Goal: Task Accomplishment & Management: Manage account settings

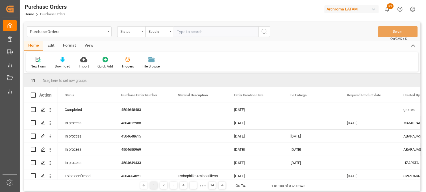
click at [142, 35] on div "Status" at bounding box center [131, 31] width 28 height 11
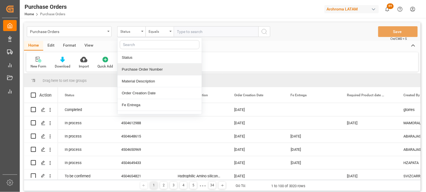
click at [145, 71] on div "Purchase Order Number" at bounding box center [159, 70] width 84 height 12
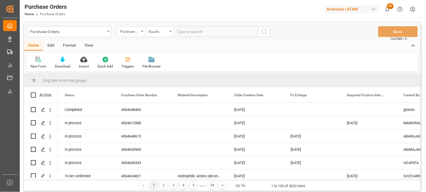
click at [188, 31] on input "text" at bounding box center [216, 31] width 85 height 11
paste input "4504641389"
type input "4504641389"
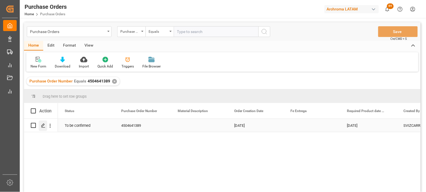
click at [43, 128] on icon "Press SPACE to select this row." at bounding box center [43, 125] width 5 height 5
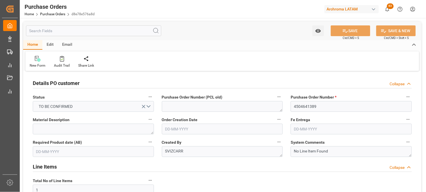
type input "09-07-2025"
type input "01-10-2025"
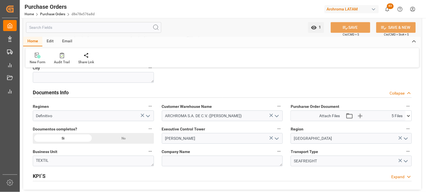
scroll to position [408, 0]
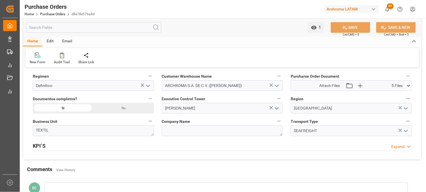
click at [408, 86] on icon at bounding box center [408, 86] width 3 height 2
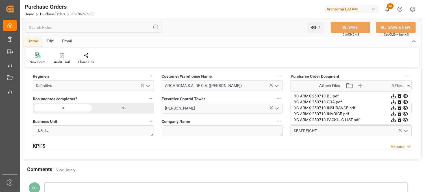
click at [406, 95] on icon at bounding box center [405, 96] width 5 height 4
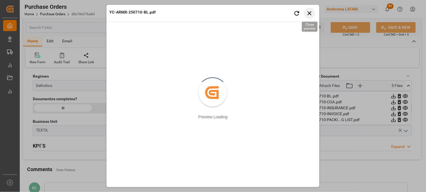
click at [309, 12] on icon "button" at bounding box center [309, 13] width 7 height 7
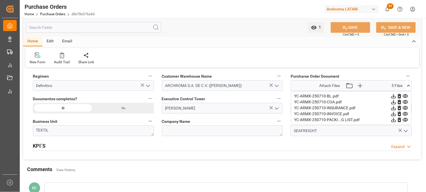
click at [405, 113] on icon at bounding box center [405, 114] width 6 height 6
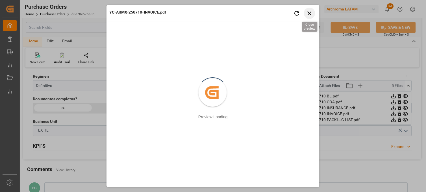
click at [310, 12] on icon "button" at bounding box center [309, 13] width 4 height 4
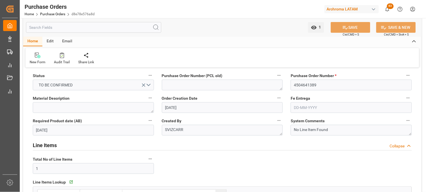
scroll to position [0, 0]
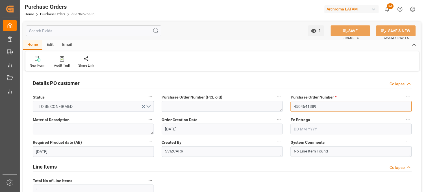
click at [307, 106] on input "4504641389" at bounding box center [350, 106] width 121 height 11
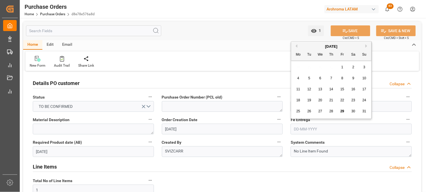
click at [302, 128] on input "text" at bounding box center [350, 129] width 121 height 11
click at [366, 45] on button "Next Month" at bounding box center [366, 45] width 3 height 3
click at [331, 65] on span "2" at bounding box center [331, 67] width 2 height 4
type input "02-10-2025"
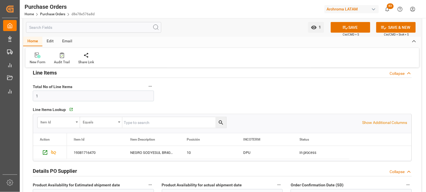
scroll to position [125, 0]
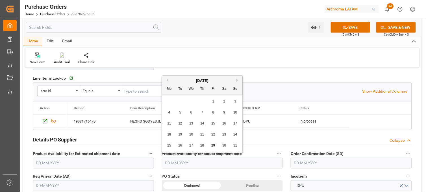
click at [177, 162] on input "text" at bounding box center [222, 163] width 121 height 11
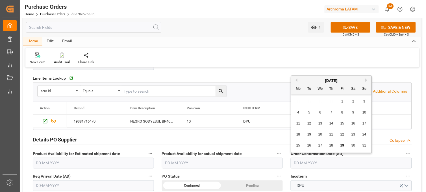
click at [301, 161] on input "text" at bounding box center [350, 163] width 121 height 11
click at [299, 100] on div "28 29 30 31 1 2 3" at bounding box center [331, 101] width 77 height 11
click at [354, 136] on span "23" at bounding box center [353, 134] width 4 height 4
type input "23-08-2025"
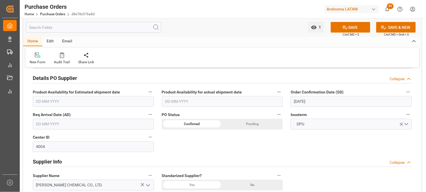
scroll to position [188, 0]
click at [68, 126] on input "text" at bounding box center [93, 123] width 121 height 11
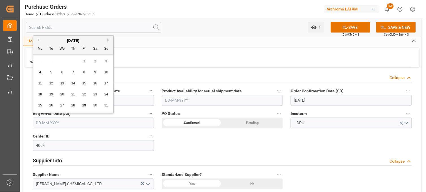
click at [108, 41] on button "Next Month" at bounding box center [108, 39] width 3 height 3
click at [94, 81] on span "20" at bounding box center [95, 83] width 4 height 4
type input "[DATE]"
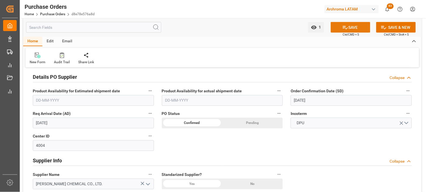
click at [356, 30] on button "SAVE" at bounding box center [351, 27] width 40 height 11
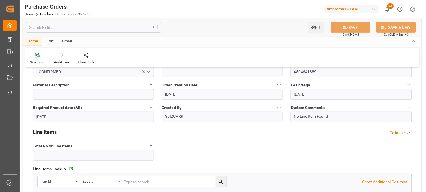
scroll to position [0, 0]
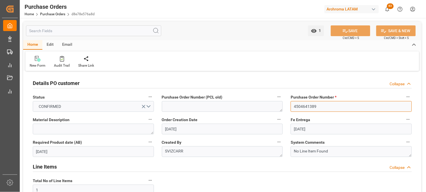
click at [304, 106] on input "4504641389" at bounding box center [350, 106] width 121 height 11
click at [51, 14] on link "Purchase Orders" at bounding box center [52, 14] width 25 height 4
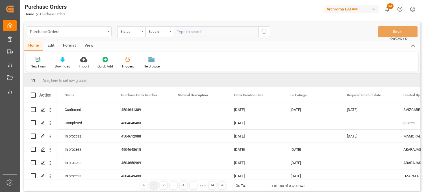
click at [63, 30] on div "Purchase Orders" at bounding box center [67, 31] width 75 height 7
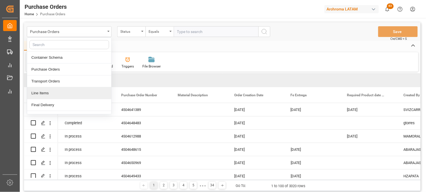
click at [47, 92] on div "Line Items" at bounding box center [69, 93] width 84 height 12
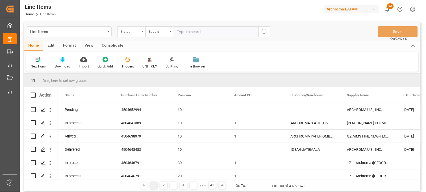
drag, startPoint x: 128, startPoint y: 30, endPoint x: 128, endPoint y: 35, distance: 5.1
click at [128, 30] on div "Status" at bounding box center [129, 31] width 19 height 6
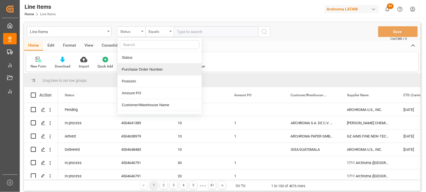
click at [134, 69] on div "Purchase Order Number" at bounding box center [159, 70] width 84 height 12
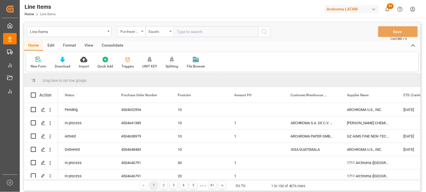
click at [182, 32] on input "text" at bounding box center [216, 31] width 85 height 11
paste input "4504641389"
type input "4504641389"
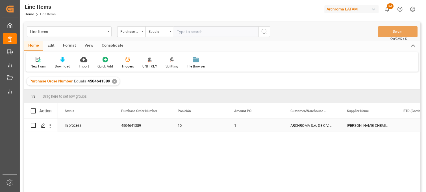
click at [189, 125] on div "10" at bounding box center [199, 125] width 43 height 13
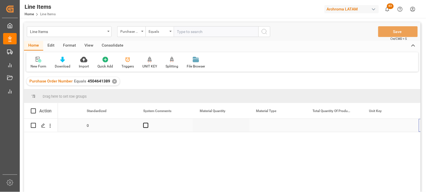
scroll to position [0, 712]
click at [208, 127] on div "Press SPACE to select this row." at bounding box center [221, 125] width 56 height 13
click at [210, 127] on div "Press SPACE to select this row." at bounding box center [221, 125] width 56 height 13
click at [210, 127] on input "Press SPACE to select this row." at bounding box center [220, 128] width 47 height 11
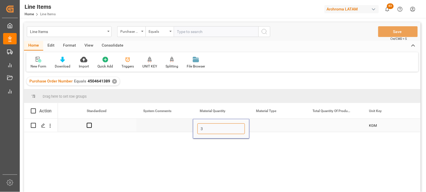
type input "34"
click at [268, 126] on div "Press SPACE to select this row." at bounding box center [277, 125] width 56 height 13
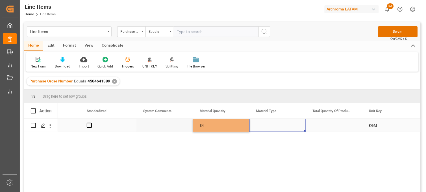
click at [268, 126] on div "Press SPACE to select this row." at bounding box center [277, 125] width 56 height 13
click at [268, 126] on input "Press SPACE to select this row." at bounding box center [277, 128] width 47 height 11
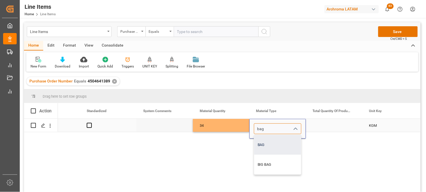
click at [264, 147] on div "BAG" at bounding box center [277, 145] width 47 height 20
type input "BAG"
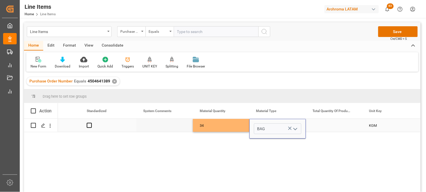
click at [334, 124] on div "Press SPACE to select this row." at bounding box center [334, 125] width 56 height 13
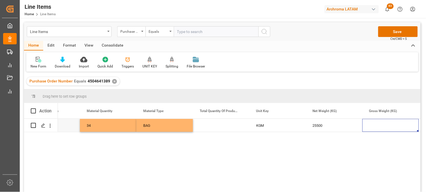
scroll to position [0, 0]
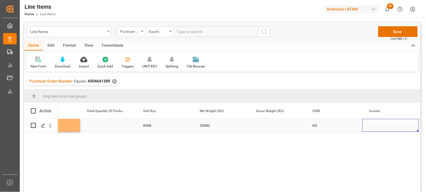
click at [266, 126] on div "Press SPACE to select this row." at bounding box center [277, 125] width 56 height 13
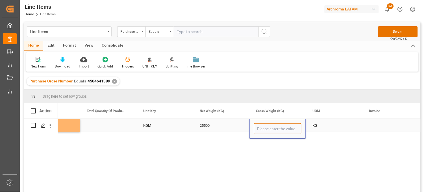
click at [266, 126] on input "Press SPACE to select this row." at bounding box center [277, 128] width 47 height 11
type input "25585"
click at [216, 126] on div "25500" at bounding box center [221, 125] width 56 height 13
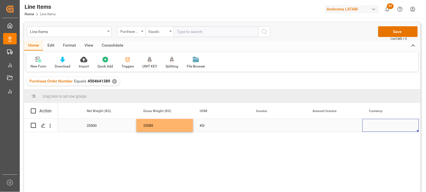
click at [253, 126] on div "Press SPACE to select this row." at bounding box center [277, 125] width 56 height 13
click at [271, 125] on div "Press SPACE to select this row." at bounding box center [277, 125] width 56 height 13
click at [271, 125] on input "Press SPACE to select this row." at bounding box center [277, 128] width 47 height 11
type input "YC-ARMX-250710"
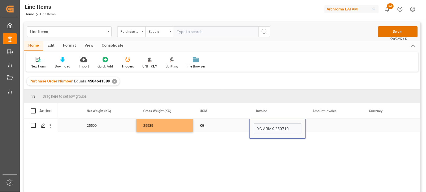
click at [324, 125] on div "Press SPACE to select this row." at bounding box center [334, 125] width 56 height 13
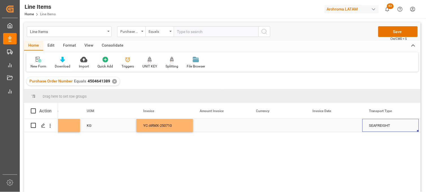
click at [217, 128] on div "Press SPACE to select this row." at bounding box center [221, 125] width 56 height 13
type input "36975"
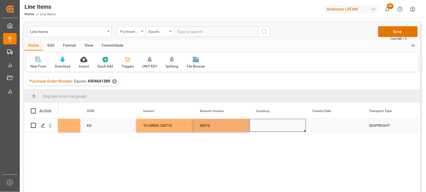
click at [268, 127] on div "Press SPACE to select this row." at bounding box center [277, 125] width 56 height 13
click at [261, 126] on div "Press SPACE to select this row." at bounding box center [277, 125] width 56 height 13
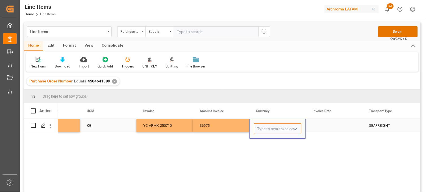
click at [263, 130] on input "Press SPACE to select this row." at bounding box center [277, 128] width 47 height 11
click at [261, 143] on div "USD" at bounding box center [277, 145] width 47 height 20
type input "USD"
click at [321, 124] on div "Press SPACE to select this row." at bounding box center [334, 125] width 56 height 13
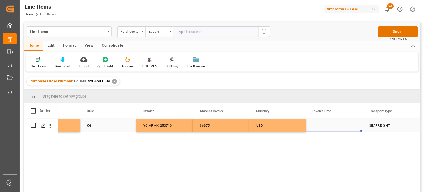
click at [327, 124] on div "Press SPACE to select this row." at bounding box center [334, 125] width 56 height 13
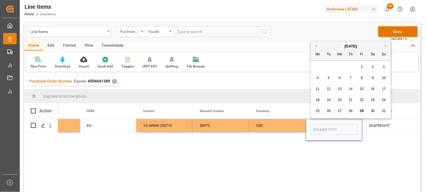
click at [315, 86] on div "11" at bounding box center [317, 89] width 7 height 7
type input "11-08-2025"
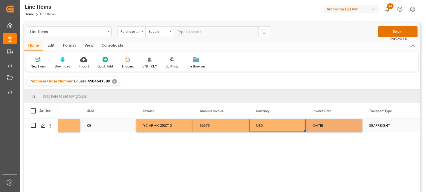
click at [262, 124] on div "USD" at bounding box center [277, 125] width 43 height 13
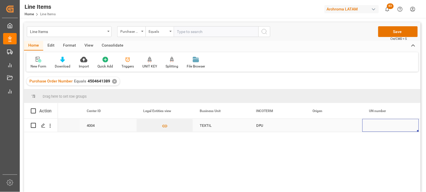
scroll to position [0, 1615]
click at [313, 126] on div "Press SPACE to select this row." at bounding box center [334, 125] width 56 height 13
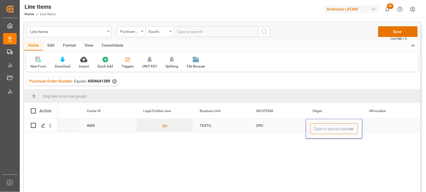
click at [313, 126] on input "Press SPACE to select this row." at bounding box center [333, 128] width 47 height 11
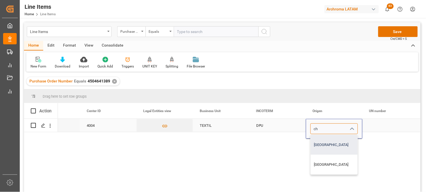
click at [317, 140] on div "CHINA" at bounding box center [334, 145] width 47 height 20
type input "CHINA"
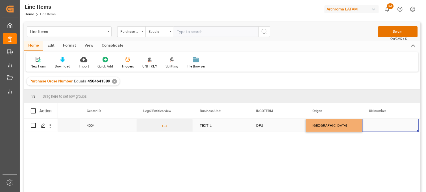
click at [372, 125] on div "Press SPACE to select this row." at bounding box center [390, 125] width 56 height 13
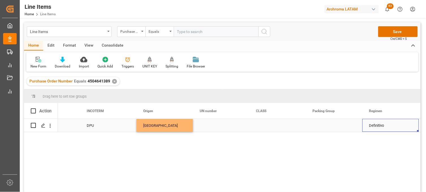
scroll to position [0, 1841]
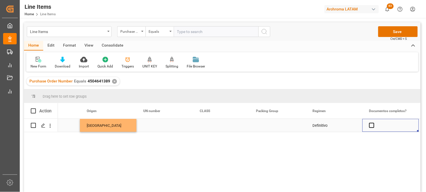
click at [372, 125] on span "Press SPACE to select this row." at bounding box center [371, 125] width 5 height 5
click at [373, 123] on input "Press SPACE to select this row." at bounding box center [373, 123] width 0 height 0
click at [317, 125] on div "Definitivo" at bounding box center [334, 125] width 56 height 13
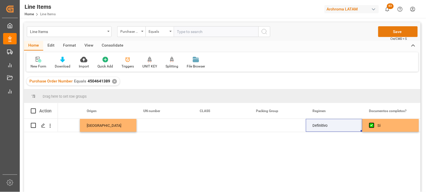
click at [384, 30] on button "Save" at bounding box center [398, 31] width 40 height 11
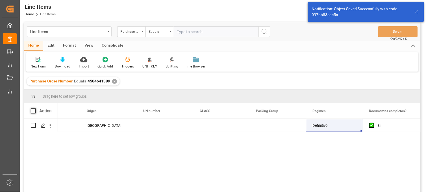
click at [33, 111] on span at bounding box center [33, 110] width 5 height 5
click at [35, 108] on input "checkbox" at bounding box center [35, 108] width 0 height 0
checkbox input "true"
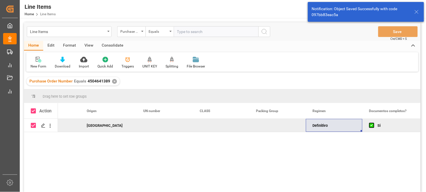
click at [115, 47] on div "Consolidate" at bounding box center [112, 46] width 30 height 10
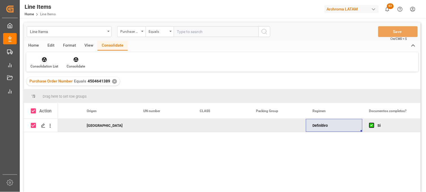
click at [44, 57] on icon at bounding box center [44, 60] width 6 height 6
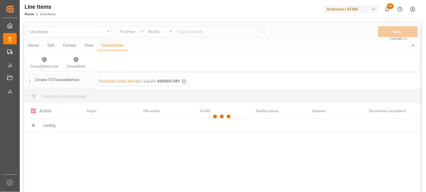
click at [43, 77] on div "Line Items Purchase Order Number Equals Save Ctrl/CMD + S Home Edit Format View…" at bounding box center [222, 114] width 396 height 185
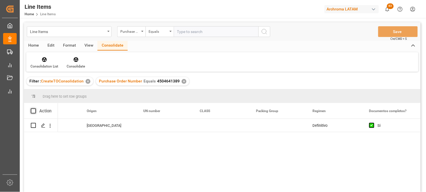
click at [35, 110] on span at bounding box center [33, 110] width 5 height 5
click at [35, 108] on input "checkbox" at bounding box center [35, 108] width 0 height 0
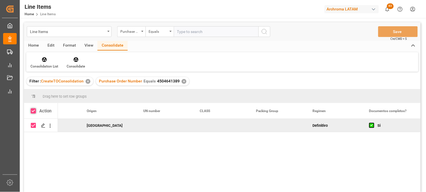
checkbox input "true"
click at [78, 63] on div "Consolidate" at bounding box center [75, 62] width 27 height 12
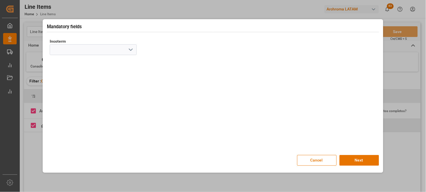
drag, startPoint x: 130, startPoint y: 50, endPoint x: 127, endPoint y: 53, distance: 3.4
click at [130, 51] on icon "open menu" at bounding box center [130, 49] width 7 height 7
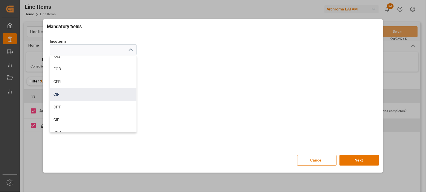
scroll to position [63, 0]
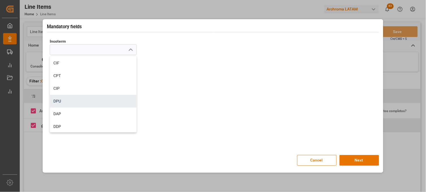
click at [59, 102] on div "DPU" at bounding box center [93, 101] width 86 height 13
type input "DPU"
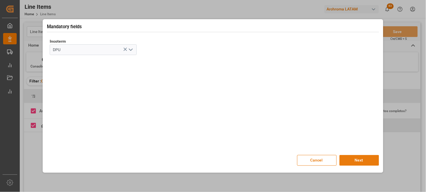
click at [365, 158] on button "Next" at bounding box center [359, 160] width 40 height 11
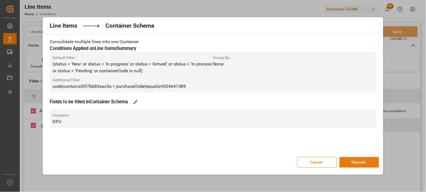
click at [348, 164] on button "Execute" at bounding box center [359, 162] width 40 height 11
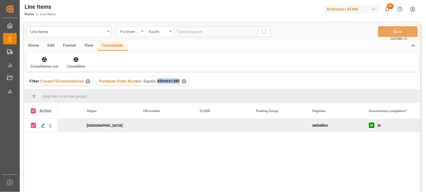
drag, startPoint x: 176, startPoint y: 82, endPoint x: 155, endPoint y: 83, distance: 21.8
click at [157, 83] on span "4504641389" at bounding box center [168, 81] width 23 height 5
copy span "4504641389"
click at [49, 30] on div "Line Items" at bounding box center [67, 31] width 75 height 7
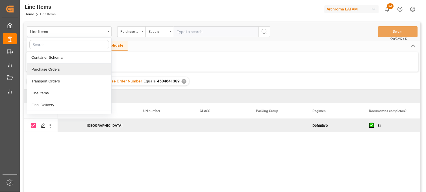
click at [49, 74] on div "Purchase Orders" at bounding box center [69, 70] width 84 height 12
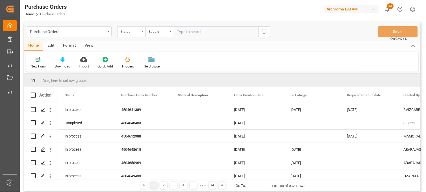
click at [134, 30] on div "Status" at bounding box center [129, 31] width 19 height 6
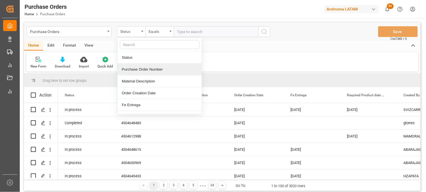
click at [146, 69] on div "Purchase Order Number" at bounding box center [159, 70] width 84 height 12
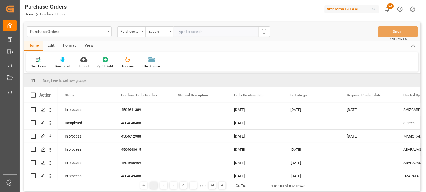
click at [185, 32] on input "text" at bounding box center [216, 31] width 85 height 11
paste input "4504649433"
type input "4504649433"
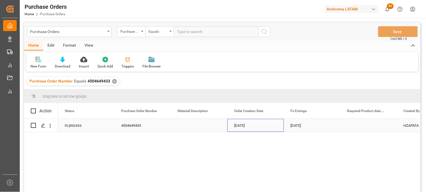
click at [237, 127] on div "29-07-2025" at bounding box center [255, 125] width 56 height 13
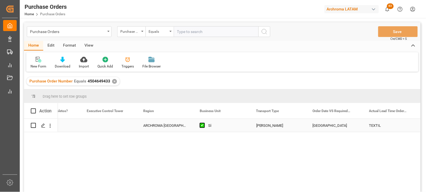
scroll to position [0, 1164]
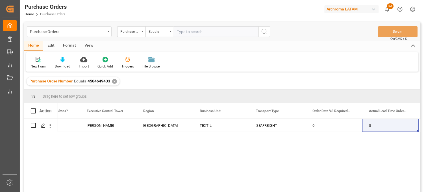
click at [113, 81] on div "✕" at bounding box center [114, 81] width 5 height 5
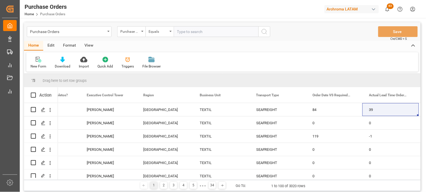
click at [186, 29] on input "text" at bounding box center [216, 31] width 85 height 11
paste input "4504654821"
type input "4504654821"
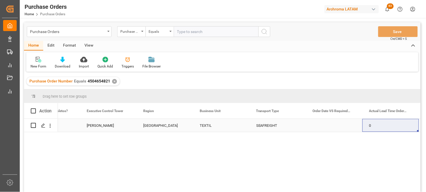
click at [171, 128] on div "MEXICO" at bounding box center [164, 125] width 43 height 13
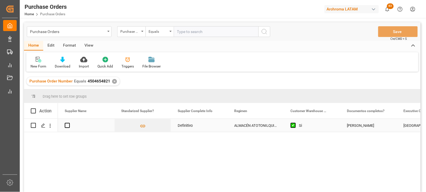
scroll to position [0, 847]
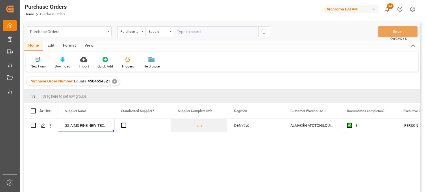
click at [86, 34] on div "Purchase Orders" at bounding box center [67, 31] width 75 height 7
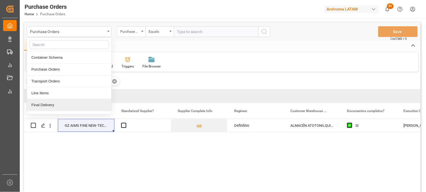
click at [68, 102] on div "Final Delivery" at bounding box center [69, 105] width 84 height 12
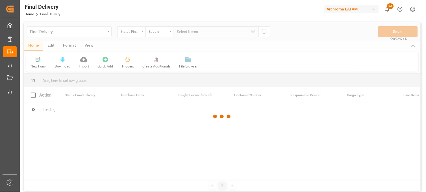
click at [139, 34] on div "Status Final Delivery" at bounding box center [129, 31] width 19 height 6
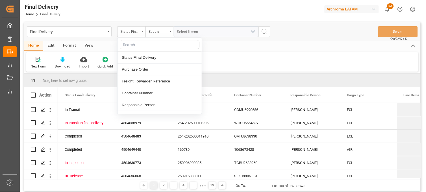
click at [139, 33] on div "Status Final Delivery" at bounding box center [129, 31] width 19 height 6
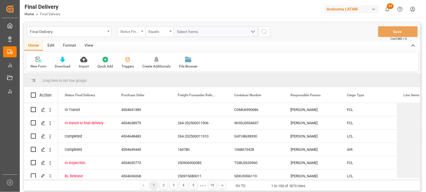
click at [134, 31] on div "Status Final Delivery" at bounding box center [129, 31] width 19 height 6
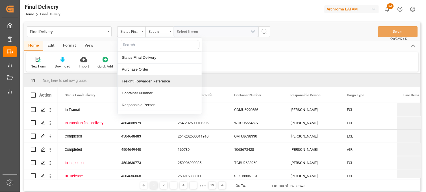
drag, startPoint x: 135, startPoint y: 79, endPoint x: 162, endPoint y: 43, distance: 45.6
click at [135, 79] on div "Freight Forwarder Reference" at bounding box center [159, 81] width 84 height 12
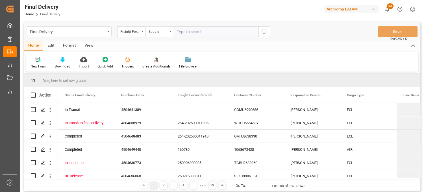
click at [167, 33] on div "Equals" at bounding box center [157, 31] width 19 height 6
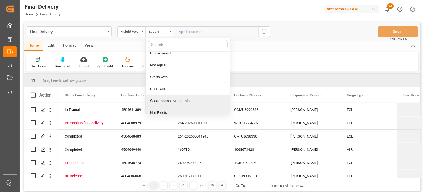
scroll to position [31, 0]
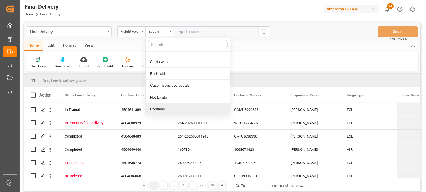
drag, startPoint x: 163, startPoint y: 108, endPoint x: 170, endPoint y: 71, distance: 38.6
click at [163, 108] on div "Contains" at bounding box center [188, 109] width 84 height 12
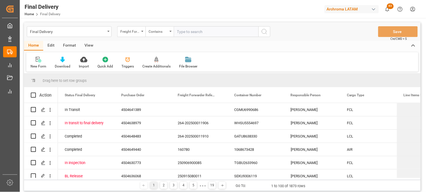
paste input "250906900158"
paste input "250906900020"
type input "250906900158,250906900020"
click at [268, 32] on button "search button" at bounding box center [264, 31] width 12 height 11
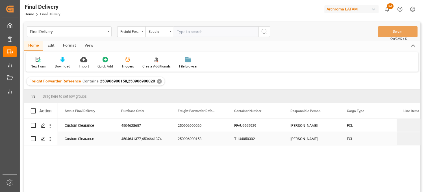
click at [200, 137] on div "250906900158" at bounding box center [199, 138] width 56 height 13
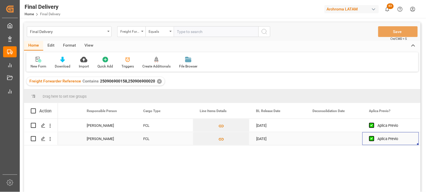
scroll to position [0, 260]
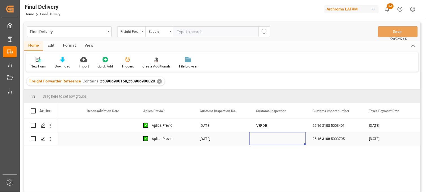
click at [264, 141] on div "Press SPACE to select this row." at bounding box center [277, 138] width 56 height 13
click at [265, 139] on input "Press SPACE to select this row." at bounding box center [277, 135] width 47 height 11
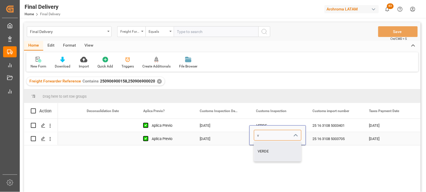
drag, startPoint x: 263, startPoint y: 147, endPoint x: 301, endPoint y: 142, distance: 37.9
click at [263, 147] on div "VERDE" at bounding box center [277, 151] width 47 height 20
type input "VERDE"
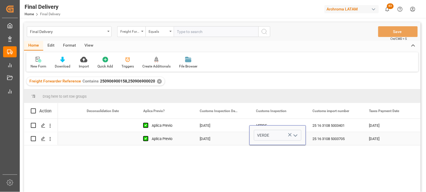
click at [320, 136] on div "25 16 3108 5003705" at bounding box center [334, 138] width 56 height 13
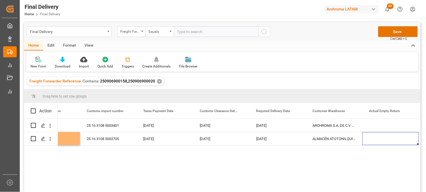
scroll to position [0, 712]
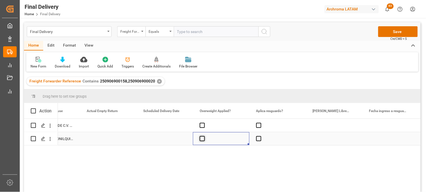
click at [202, 139] on span "Press SPACE to select this row." at bounding box center [202, 138] width 5 height 5
click at [204, 136] on input "Press SPACE to select this row." at bounding box center [204, 136] width 0 height 0
click at [202, 139] on span "Press SPACE to select this row." at bounding box center [202, 138] width 5 height 5
click at [204, 136] on input "Press SPACE to select this row." at bounding box center [204, 136] width 0 height 0
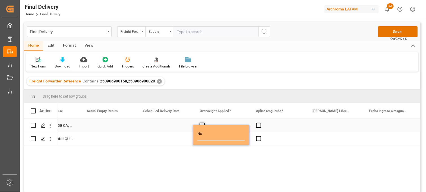
click at [201, 123] on span "Press SPACE to select this row." at bounding box center [202, 125] width 5 height 5
click at [204, 123] on input "Press SPACE to select this row." at bounding box center [204, 123] width 0 height 0
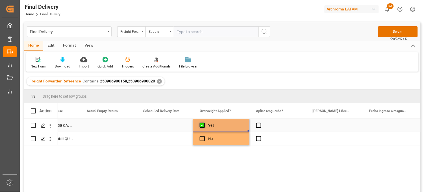
click at [201, 123] on span "Press SPACE to select this row." at bounding box center [202, 125] width 5 height 5
click at [204, 123] on input "Press SPACE to select this row." at bounding box center [204, 123] width 0 height 0
click at [261, 126] on span "Press SPACE to select this row." at bounding box center [258, 125] width 5 height 5
click at [260, 123] on input "Press SPACE to select this row." at bounding box center [260, 123] width 0 height 0
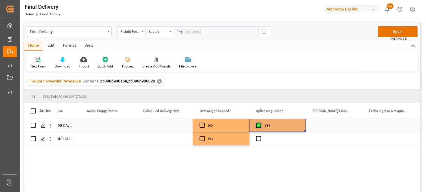
click at [261, 126] on span "Press SPACE to select this row." at bounding box center [258, 125] width 5 height 5
click at [260, 123] on input "Press SPACE to select this row." at bounding box center [260, 123] width 0 height 0
click at [259, 139] on span "Press SPACE to select this row." at bounding box center [258, 138] width 5 height 5
click at [260, 136] on input "Press SPACE to select this row." at bounding box center [260, 136] width 0 height 0
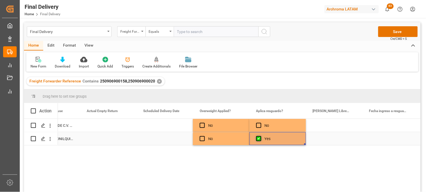
click at [259, 139] on span "Press SPACE to select this row." at bounding box center [258, 138] width 5 height 5
click at [260, 136] on input "Press SPACE to select this row." at bounding box center [260, 136] width 0 height 0
click at [324, 139] on div "Press SPACE to select this row." at bounding box center [334, 138] width 56 height 13
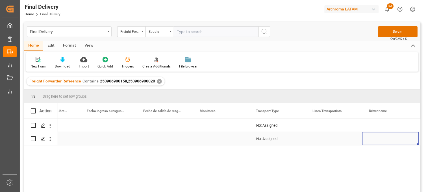
click at [212, 137] on div "Press SPACE to select this row." at bounding box center [221, 138] width 56 height 13
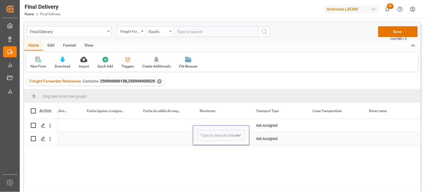
click at [212, 137] on input "Press SPACE to select this row." at bounding box center [220, 135] width 47 height 11
click at [212, 138] on input "Press SPACE to select this row." at bounding box center [220, 135] width 47 height 11
click at [213, 148] on div "Adrian Monroy" at bounding box center [221, 151] width 47 height 20
type input "Adrian Monroy"
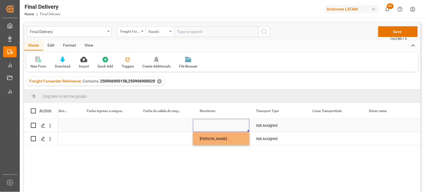
click at [208, 122] on div "Press SPACE to select this row." at bounding box center [221, 125] width 56 height 13
click at [207, 125] on input "Press SPACE to select this row." at bounding box center [220, 128] width 47 height 11
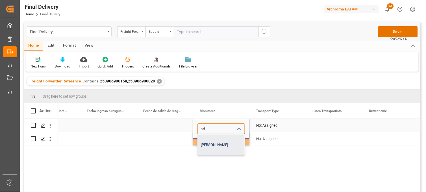
click at [215, 142] on div "Adrian Monroy" at bounding box center [221, 145] width 47 height 20
type input "Adrian Monroy"
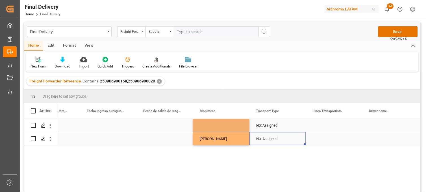
click at [255, 139] on div "Not Assigned" at bounding box center [277, 138] width 56 height 13
click at [258, 139] on div "Not Assigned" at bounding box center [277, 138] width 43 height 13
click at [258, 139] on input "Not Assigned" at bounding box center [277, 135] width 47 height 11
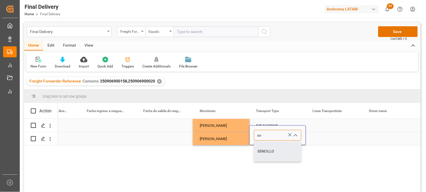
drag, startPoint x: 275, startPoint y: 140, endPoint x: 270, endPoint y: 133, distance: 9.2
click at [270, 148] on div "SENCILLO" at bounding box center [277, 151] width 47 height 20
type input "SENCILLO"
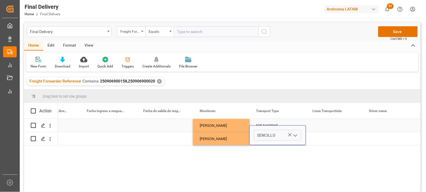
click at [266, 123] on div "Not Assigned" at bounding box center [277, 125] width 43 height 13
click at [266, 123] on input "Not Assigned" at bounding box center [277, 128] width 47 height 11
click at [267, 142] on div "SENCILLO" at bounding box center [277, 145] width 47 height 20
type input "SENCILLO"
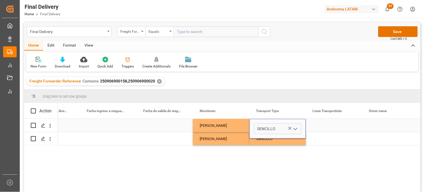
click at [328, 127] on div "Press SPACE to select this row." at bounding box center [334, 125] width 56 height 13
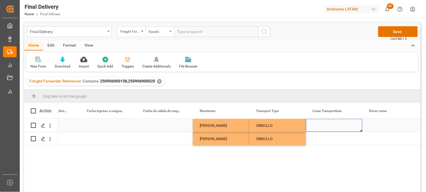
click at [328, 127] on div "Press SPACE to select this row." at bounding box center [334, 125] width 56 height 13
click at [328, 127] on input "Press SPACE to select this row." at bounding box center [333, 128] width 47 height 11
click at [322, 143] on div "TNC" at bounding box center [334, 145] width 47 height 20
type input "TNC"
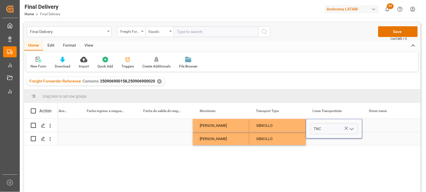
click at [314, 141] on div "Press SPACE to select this row." at bounding box center [334, 138] width 56 height 13
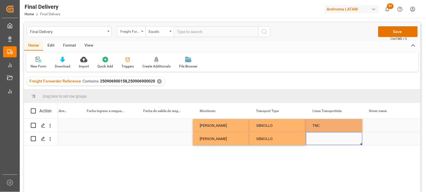
click at [319, 139] on div "Press SPACE to select this row." at bounding box center [334, 138] width 56 height 13
click at [320, 134] on input "CELESTINO RAMIREZ MONTES DE OCA" at bounding box center [333, 135] width 47 height 11
drag, startPoint x: 354, startPoint y: 134, endPoint x: 287, endPoint y: 135, distance: 67.5
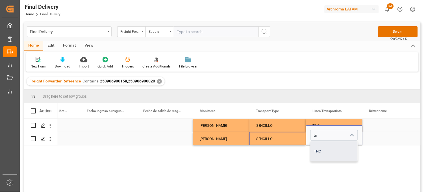
click at [321, 150] on div "TNC" at bounding box center [334, 151] width 47 height 20
type input "TNC"
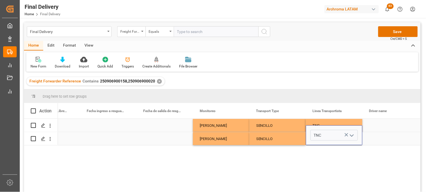
click at [378, 137] on div "Press SPACE to select this row." at bounding box center [390, 138] width 56 height 13
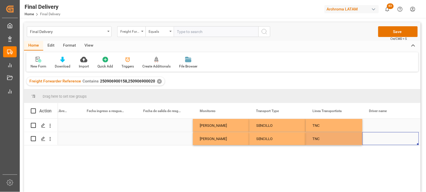
click at [378, 137] on div "Press SPACE to select this row." at bounding box center [390, 138] width 56 height 13
click at [378, 137] on input "Press SPACE to select this row." at bounding box center [390, 135] width 47 height 11
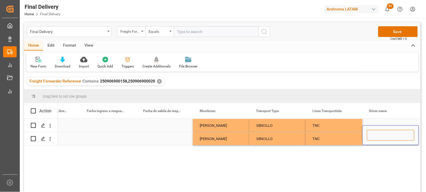
paste input "CELESTINO RAMIREZ MONTES DE OCA"
type input "CELESTINO RAMIREZ MONTES DE OCA"
click at [374, 123] on div "Press SPACE to select this row." at bounding box center [390, 125] width 56 height 13
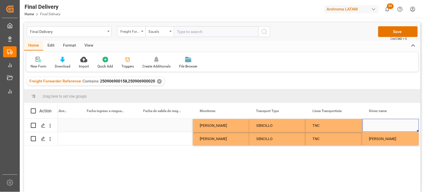
click at [375, 127] on div "Press SPACE to select this row." at bounding box center [390, 125] width 56 height 13
click at [375, 127] on input "Press SPACE to select this row." at bounding box center [390, 128] width 47 height 11
paste input "ANGEL MENDEZ RAMOS"
type input "ANGEL MENDEZ RAMOS"
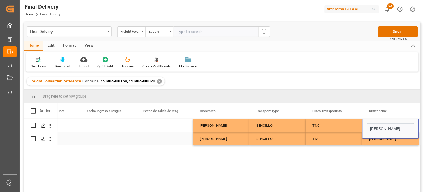
click at [334, 139] on div "TNC" at bounding box center [333, 138] width 43 height 13
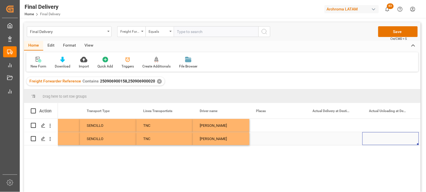
click at [266, 140] on div "Press SPACE to select this row." at bounding box center [277, 138] width 56 height 13
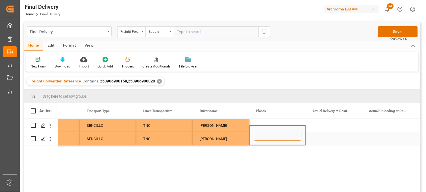
click at [266, 140] on input "Press SPACE to select this row." at bounding box center [277, 135] width 47 height 11
paste input "69A K6-S"
type input "69A K6-S"
drag, startPoint x: 264, startPoint y: 123, endPoint x: 261, endPoint y: 127, distance: 5.2
click at [264, 123] on div "Press SPACE to select this row." at bounding box center [277, 125] width 56 height 13
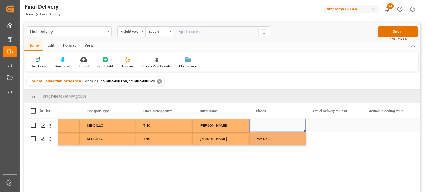
click at [260, 125] on div "Press SPACE to select this row." at bounding box center [277, 125] width 56 height 13
click at [260, 125] on input "Press SPACE to select this row." at bounding box center [277, 128] width 47 height 11
paste input "02A U2-K"
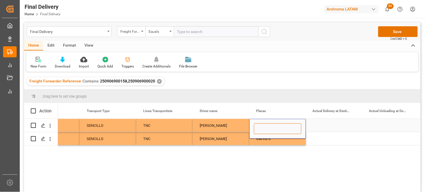
type input "02A U2-K"
click at [323, 137] on div "Press SPACE to select this row." at bounding box center [334, 138] width 56 height 13
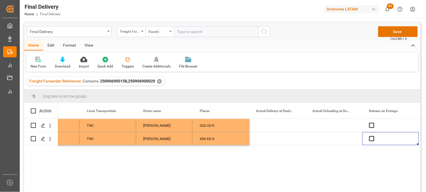
scroll to position [0, 1502]
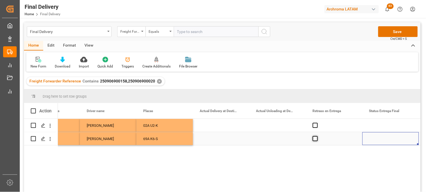
click at [312, 140] on span "Press SPACE to select this row." at bounding box center [314, 138] width 5 height 5
click at [317, 136] on input "Press SPACE to select this row." at bounding box center [317, 136] width 0 height 0
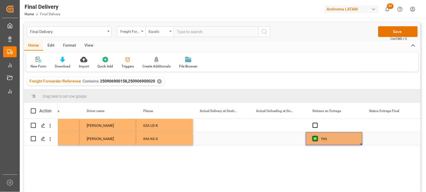
click at [312, 140] on span "Press SPACE to select this row." at bounding box center [314, 138] width 5 height 5
click at [317, 136] on input "Press SPACE to select this row." at bounding box center [317, 136] width 0 height 0
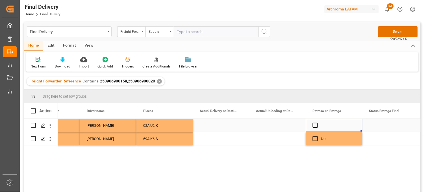
click at [315, 122] on div "Press SPACE to select this row." at bounding box center [334, 125] width 56 height 13
click at [273, 126] on div "Press SPACE to select this row." at bounding box center [277, 125] width 56 height 13
click at [314, 126] on span "Press SPACE to select this row." at bounding box center [314, 125] width 5 height 5
click at [317, 123] on input "Press SPACE to select this row." at bounding box center [317, 123] width 0 height 0
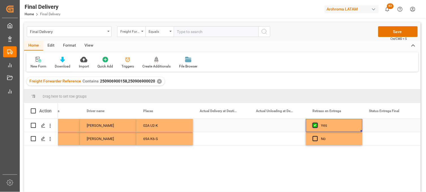
click at [314, 126] on span "Press SPACE to select this row." at bounding box center [314, 125] width 5 height 5
click at [317, 123] on input "Press SPACE to select this row." at bounding box center [317, 123] width 0 height 0
click at [212, 139] on div "Press SPACE to select this row." at bounding box center [221, 138] width 56 height 13
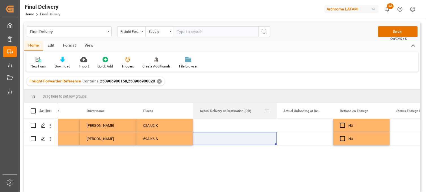
drag, startPoint x: 248, startPoint y: 109, endPoint x: 275, endPoint y: 108, distance: 27.4
click at [275, 108] on div at bounding box center [276, 111] width 2 height 16
click at [214, 137] on div "Press SPACE to select this row." at bounding box center [235, 138] width 84 height 13
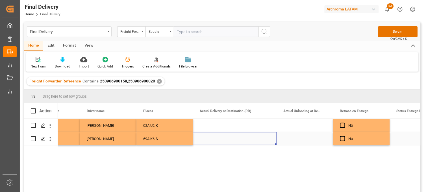
click at [214, 137] on div "Press SPACE to select this row." at bounding box center [235, 138] width 84 height 13
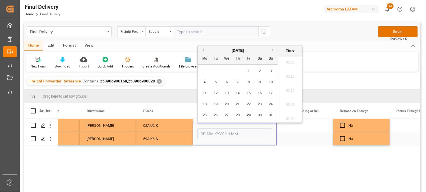
scroll to position [947, 0]
click at [248, 117] on span "29" at bounding box center [249, 115] width 4 height 4
click at [286, 95] on li "14:00" at bounding box center [290, 94] width 24 height 14
type input "29-08-2025 14:00"
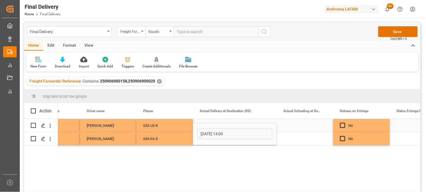
click at [229, 122] on div "Press SPACE to select this row." at bounding box center [235, 125] width 84 height 13
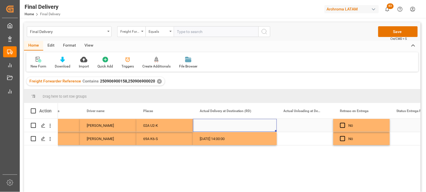
click at [218, 126] on div "Press SPACE to select this row." at bounding box center [235, 125] width 84 height 13
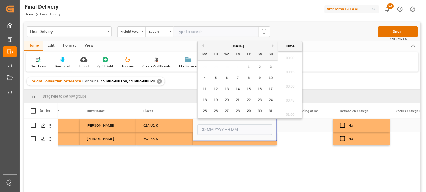
scroll to position [947, 0]
click at [248, 112] on span "29" at bounding box center [249, 111] width 4 height 4
click at [289, 78] on li "08:45" at bounding box center [290, 75] width 24 height 14
type input "29-08-2025 08:45"
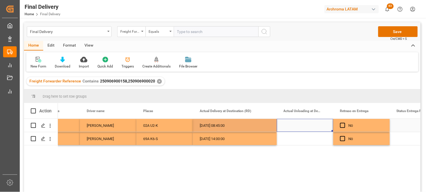
click at [297, 126] on div "Press SPACE to select this row." at bounding box center [305, 125] width 56 height 13
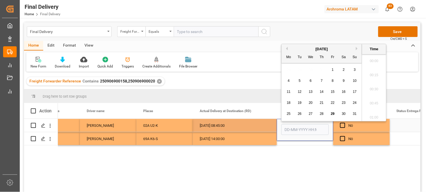
scroll to position [947, 0]
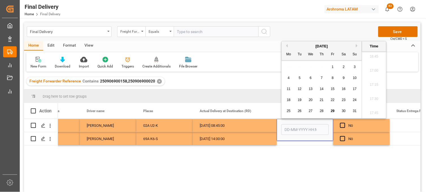
click at [333, 113] on div "29" at bounding box center [332, 111] width 7 height 7
click at [373, 74] on li "12:00" at bounding box center [374, 71] width 24 height 14
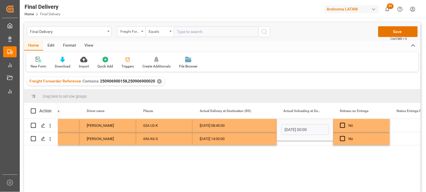
type input "29-08-2025 12:00"
click at [295, 142] on div "Press SPACE to select this row." at bounding box center [305, 138] width 56 height 13
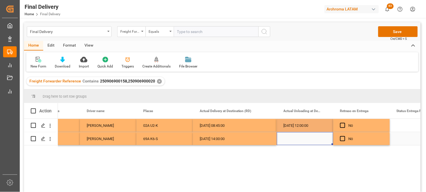
click at [291, 139] on div "Press SPACE to select this row." at bounding box center [305, 138] width 56 height 13
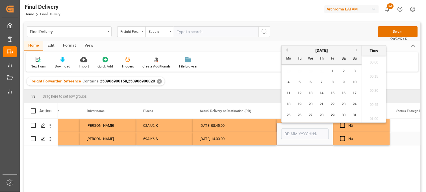
scroll to position [947, 0]
click at [332, 116] on span "29" at bounding box center [333, 115] width 4 height 4
drag, startPoint x: 371, startPoint y: 105, endPoint x: 368, endPoint y: 108, distance: 3.4
click at [371, 105] on li "17:00" at bounding box center [374, 106] width 24 height 14
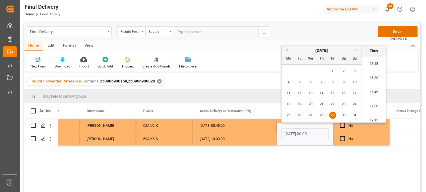
type input "29-08-2025 17:00"
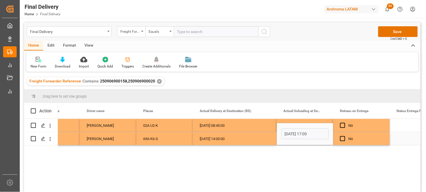
click at [365, 136] on div "No" at bounding box center [365, 138] width 34 height 13
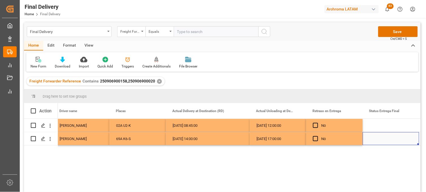
scroll to position [0, 1586]
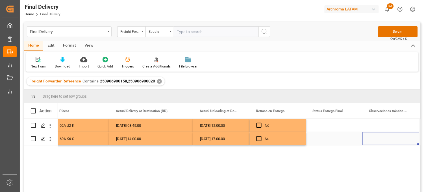
click at [331, 136] on div "Press SPACE to select this row." at bounding box center [334, 138] width 56 height 13
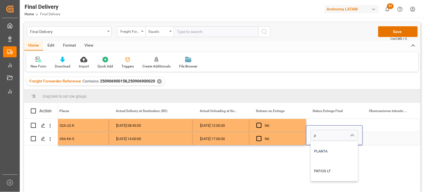
click at [329, 144] on div "PLANTA" at bounding box center [334, 151] width 47 height 20
type input "PLANTA"
click at [320, 121] on div "Press SPACE to select this row." at bounding box center [334, 125] width 56 height 13
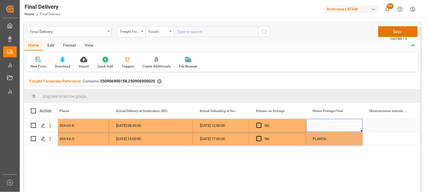
click at [320, 126] on div "Press SPACE to select this row." at bounding box center [334, 125] width 56 height 13
click at [320, 126] on input "Press SPACE to select this row." at bounding box center [334, 128] width 47 height 11
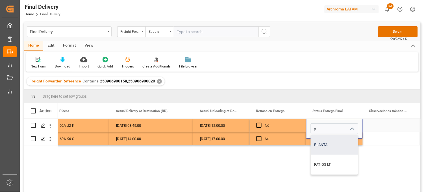
click at [326, 146] on div "PLANTA" at bounding box center [334, 145] width 47 height 20
type input "PLANTA"
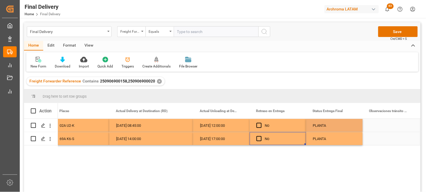
click at [288, 138] on div "No" at bounding box center [282, 138] width 34 height 13
click at [394, 29] on button "Save" at bounding box center [398, 31] width 40 height 11
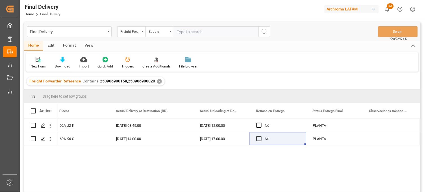
click at [157, 80] on div "✕" at bounding box center [159, 81] width 5 height 5
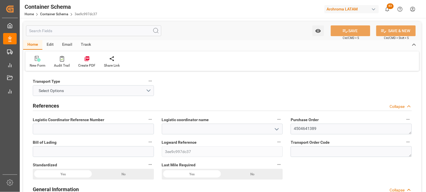
type input "0"
type input "1"
type input "34"
type input "25500"
type input "25585"
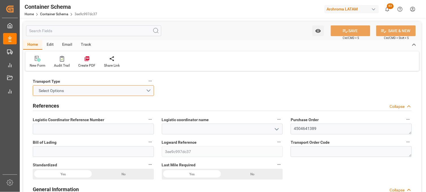
click at [147, 88] on button "Select Options" at bounding box center [93, 90] width 121 height 11
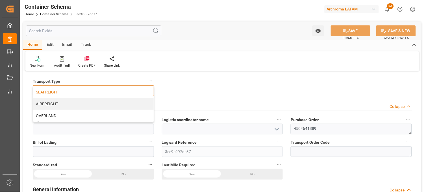
click at [116, 93] on div "SEAFREIGHT" at bounding box center [93, 92] width 121 height 12
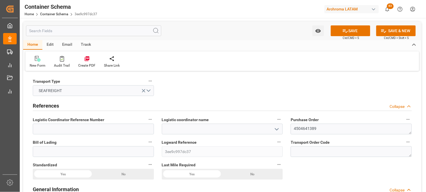
click at [201, 138] on label "Logward Reference" at bounding box center [222, 142] width 121 height 8
click at [275, 138] on button "Logward Reference" at bounding box center [278, 141] width 7 height 7
click at [199, 133] on div at bounding box center [213, 96] width 426 height 192
click at [200, 130] on input at bounding box center [222, 129] width 121 height 11
type input "se"
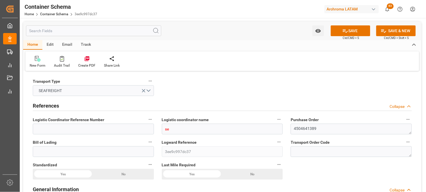
click at [201, 140] on div at bounding box center [222, 138] width 121 height 6
click at [202, 133] on input at bounding box center [222, 129] width 121 height 11
type input "s"
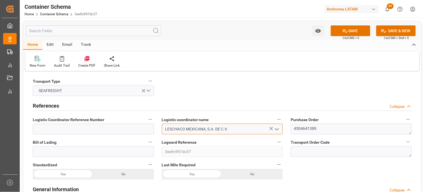
type input "LESCHACO MEXICANA, S.A. DE C.V."
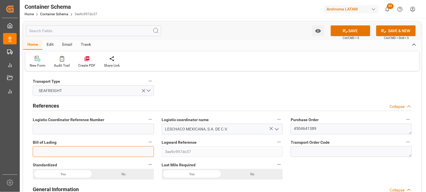
click at [111, 149] on input at bounding box center [93, 151] width 121 height 11
paste input "TJN0732238"
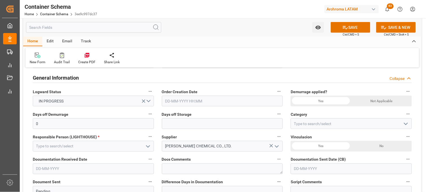
scroll to position [125, 0]
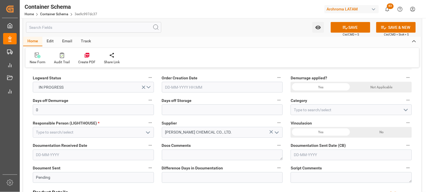
type input "TJN0732238"
click at [172, 87] on input "text" at bounding box center [222, 87] width 121 height 11
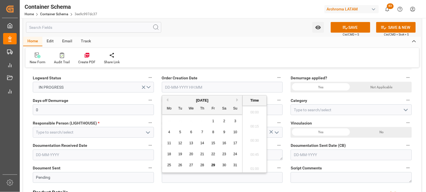
scroll to position [933, 0]
click at [172, 117] on div "28 29 30 31 1 2 3" at bounding box center [202, 121] width 77 height 11
click at [211, 165] on span "29" at bounding box center [213, 165] width 4 height 4
click at [255, 124] on li "16:45" at bounding box center [254, 125] width 24 height 14
type input "[DATE] 16:45"
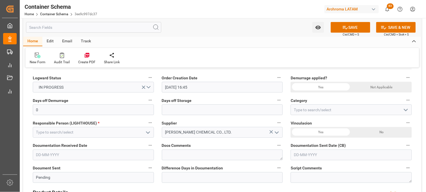
click at [365, 86] on div "Not Applicable" at bounding box center [381, 87] width 60 height 11
click at [324, 85] on div "Yes" at bounding box center [320, 87] width 60 height 11
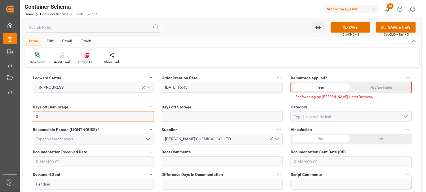
click at [134, 113] on input "0" at bounding box center [93, 116] width 121 height 11
type input "10"
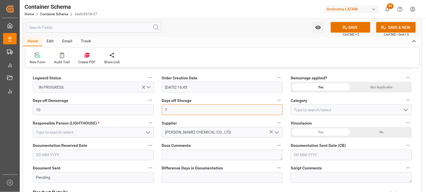
type input "7"
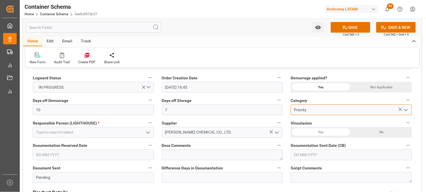
type input "Priority"
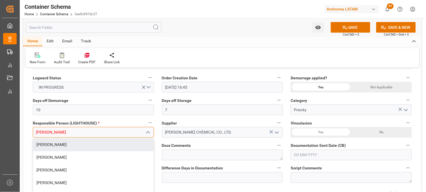
type input "[PERSON_NAME]"
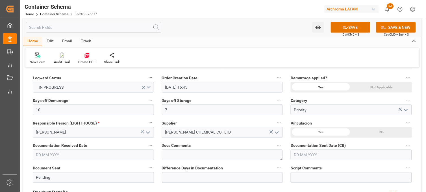
click at [373, 131] on div "No" at bounding box center [381, 132] width 60 height 11
click at [51, 156] on input "text" at bounding box center [93, 155] width 121 height 11
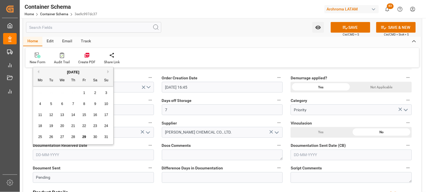
click at [43, 91] on div "28 29 30 31 1 2 3" at bounding box center [73, 93] width 77 height 11
click at [74, 138] on span "28" at bounding box center [73, 137] width 4 height 4
type input "[DATE]"
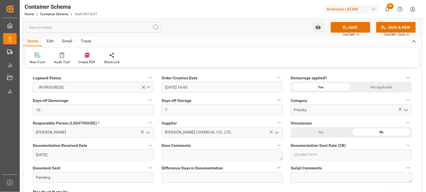
click at [305, 157] on input "text" at bounding box center [350, 155] width 121 height 11
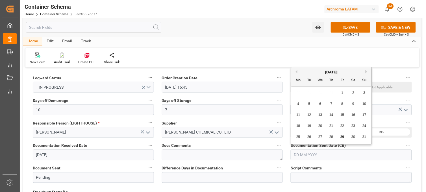
drag, startPoint x: 292, startPoint y: 91, endPoint x: 299, endPoint y: 100, distance: 11.6
click at [292, 91] on div "August 2025 Mo Tu We Th Fr Sa Su 28 29 30 31 1 2 3 4 5 6 7 8 9 10 11 12 13 14 1…" at bounding box center [331, 105] width 80 height 77
drag, startPoint x: 343, startPoint y: 138, endPoint x: 318, endPoint y: 132, distance: 26.3
click at [343, 138] on span "29" at bounding box center [342, 137] width 4 height 4
type input "[DATE]"
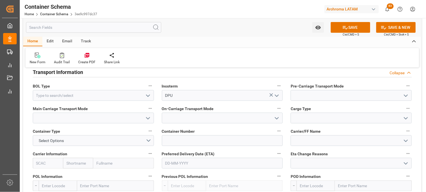
scroll to position [502, 0]
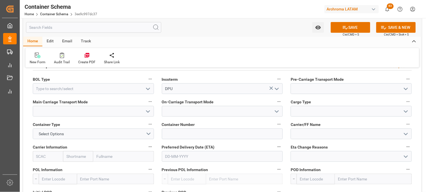
click at [148, 88] on icon "open menu" at bounding box center [148, 89] width 7 height 7
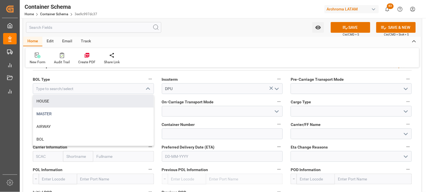
click at [98, 111] on div "MASTER" at bounding box center [93, 114] width 121 height 13
type input "MASTER"
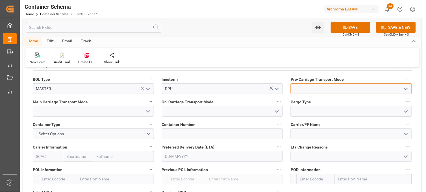
click at [323, 89] on input at bounding box center [350, 88] width 121 height 11
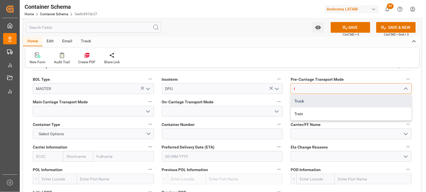
click at [317, 99] on div "Truck" at bounding box center [351, 101] width 121 height 13
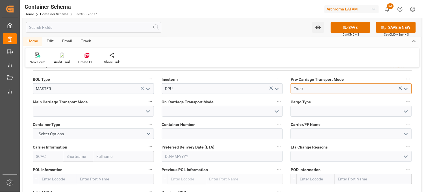
type input "Truck"
click at [108, 110] on input at bounding box center [93, 111] width 121 height 11
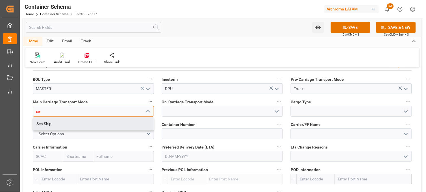
drag, startPoint x: 108, startPoint y: 123, endPoint x: 163, endPoint y: 113, distance: 55.8
click at [108, 123] on div "Sea Ship" at bounding box center [93, 123] width 121 height 13
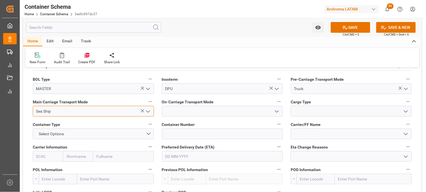
type input "Sea Ship"
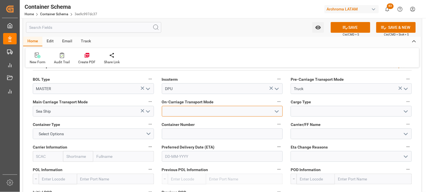
click at [170, 111] on input at bounding box center [222, 111] width 121 height 11
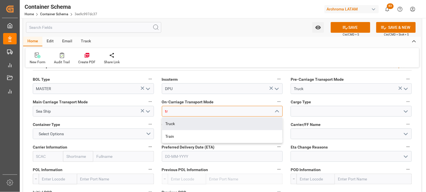
drag, startPoint x: 174, startPoint y: 120, endPoint x: 223, endPoint y: 117, distance: 49.5
click at [176, 120] on div "Truck" at bounding box center [222, 123] width 121 height 13
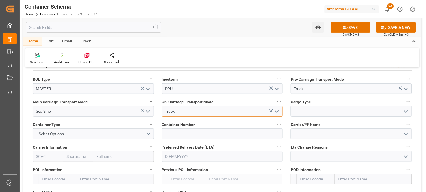
type input "Truck"
click at [283, 119] on div "Container Number" at bounding box center [222, 130] width 129 height 23
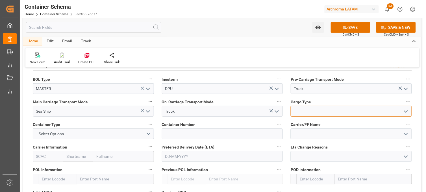
click at [295, 112] on input at bounding box center [350, 111] width 121 height 11
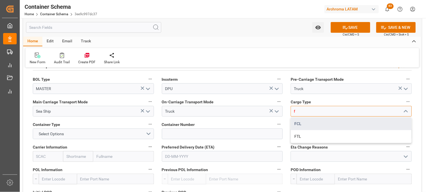
click at [299, 122] on div "FCL" at bounding box center [351, 123] width 121 height 13
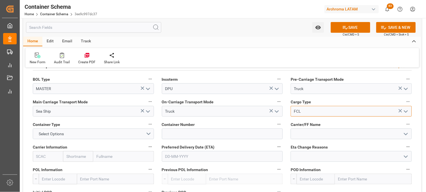
type input "FCL"
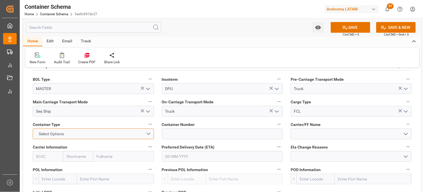
click at [130, 136] on button "Select Options" at bounding box center [93, 133] width 121 height 11
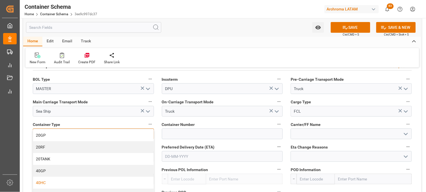
click at [101, 177] on div "40HC" at bounding box center [93, 183] width 121 height 12
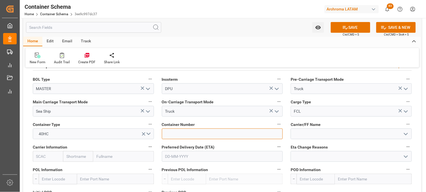
drag, startPoint x: 170, startPoint y: 136, endPoint x: 167, endPoint y: 125, distance: 10.8
click at [170, 136] on input at bounding box center [222, 133] width 121 height 11
paste input "CGMU6990686"
type input "CGMU6990686"
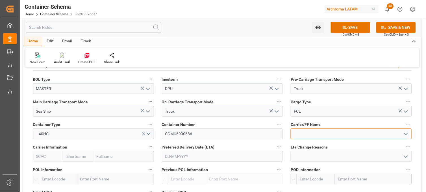
click at [306, 134] on input at bounding box center [350, 133] width 121 height 11
click at [80, 158] on input "text" at bounding box center [78, 156] width 30 height 11
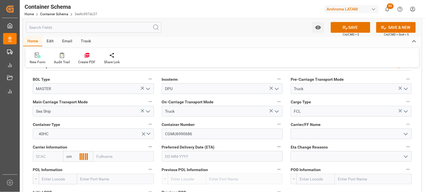
type input "cma"
click at [77, 168] on b "CMACGM" at bounding box center [75, 169] width 17 height 5
type input "CMDU"
type input "CMACGM"
type input "CMA CGM Group"
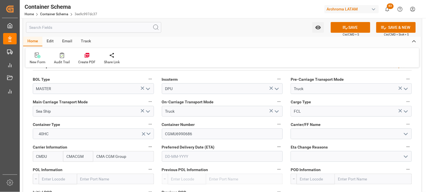
type input "CMACGM"
click at [187, 158] on input "text" at bounding box center [222, 156] width 121 height 11
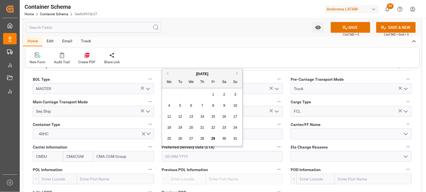
click at [238, 73] on button "Next Month" at bounding box center [237, 73] width 3 height 3
click at [225, 116] on span "20" at bounding box center [224, 117] width 4 height 4
type input "[DATE]"
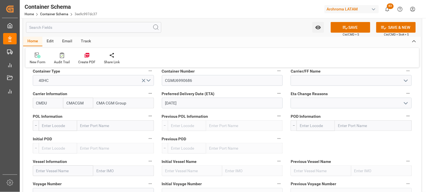
scroll to position [565, 0]
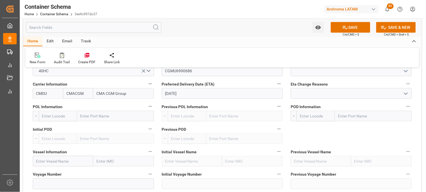
click at [89, 117] on input "text" at bounding box center [115, 116] width 77 height 11
click at [114, 116] on input "text" at bounding box center [115, 116] width 77 height 11
type input "tianjin"
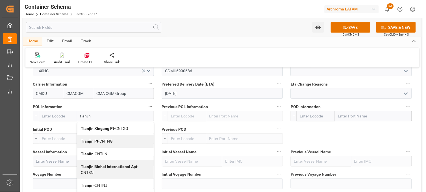
click at [88, 131] on div "Tianjin Xingang Pt - CNTXG" at bounding box center [115, 128] width 76 height 13
type input "CNTXG"
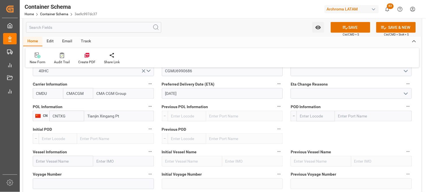
type input "Tianjin Xingang Pt"
click at [354, 118] on input "text" at bounding box center [373, 116] width 77 height 11
type input "manza"
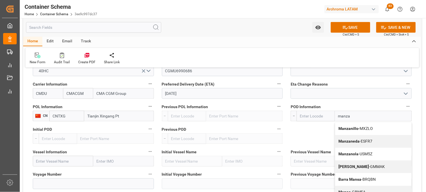
click at [348, 130] on b "Manzanillo" at bounding box center [348, 128] width 20 height 5
type input "MXZLO"
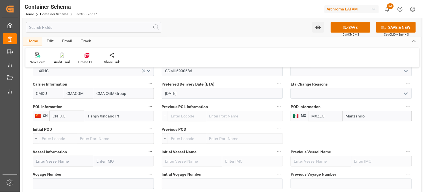
type input "Manzanillo"
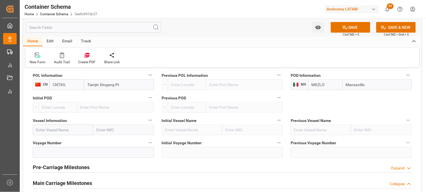
click at [69, 135] on input "text" at bounding box center [63, 129] width 60 height 11
paste input "more descriptionAccessible text CMA CGM LIBERTY"
drag, startPoint x: 56, startPoint y: 128, endPoint x: 27, endPoint y: 129, distance: 29.1
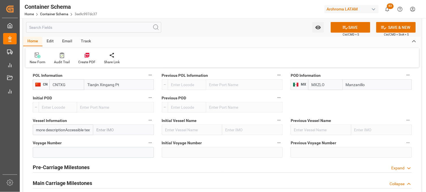
type input "CMA CGM LIBERTY"
click at [43, 145] on div "CMA CGM LIBERTY - 9897793" at bounding box center [62, 142] width 58 height 13
type input "9897793"
type input "CMA CGM LIBERTY"
click at [71, 151] on input at bounding box center [93, 152] width 121 height 11
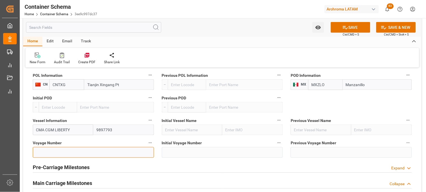
paste input "0WUREW2MA)"
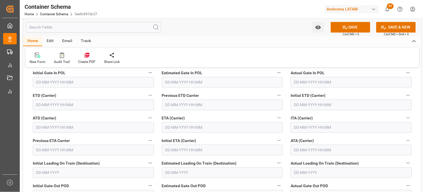
scroll to position [721, 0]
type input "0WUREW2MA"
click at [168, 126] on input "text" at bounding box center [222, 126] width 121 height 11
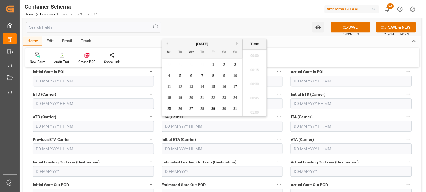
scroll to position [947, 0]
click at [238, 44] on button "Next Month" at bounding box center [237, 43] width 3 height 3
click at [225, 87] on span "20" at bounding box center [224, 87] width 4 height 4
click at [252, 83] on li "17:15" at bounding box center [254, 83] width 24 height 14
type input "[DATE] 17:15"
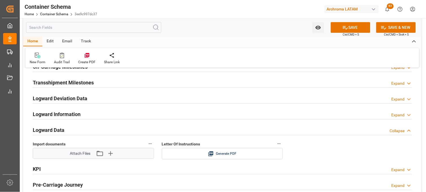
scroll to position [878, 0]
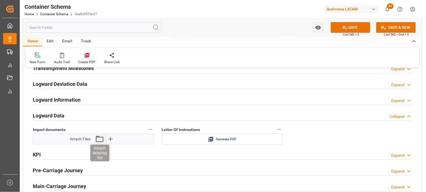
click at [102, 140] on icon "button" at bounding box center [99, 138] width 9 height 9
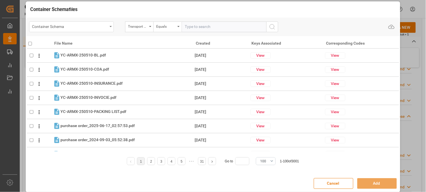
click at [102, 29] on div "Container Schema" at bounding box center [69, 26] width 75 height 7
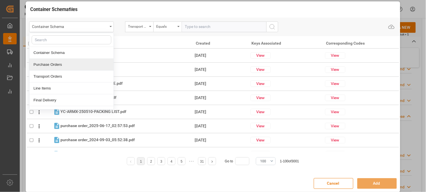
click at [48, 62] on div "Purchase Orders" at bounding box center [71, 65] width 84 height 12
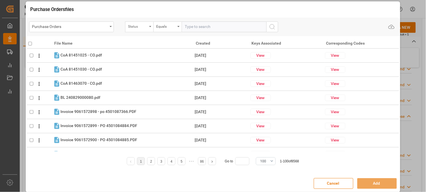
click at [144, 29] on div "Status" at bounding box center [137, 26] width 19 height 6
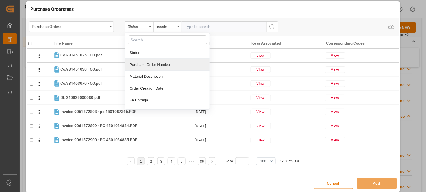
click at [146, 62] on div "Purchase Order Number" at bounding box center [167, 65] width 84 height 12
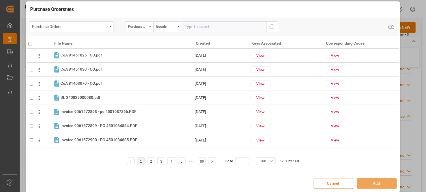
click at [204, 27] on input "text" at bounding box center [224, 26] width 85 height 11
paste input "4504641389"
type input "4504641389"
click at [272, 27] on icon "search button" at bounding box center [272, 26] width 7 height 7
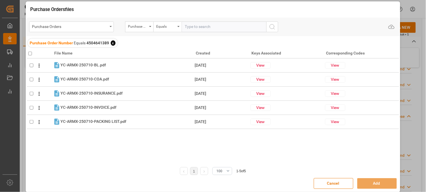
click at [29, 53] on input "checkbox" at bounding box center [30, 54] width 4 height 4
checkbox input "true"
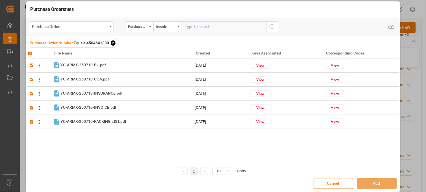
checkbox input "true"
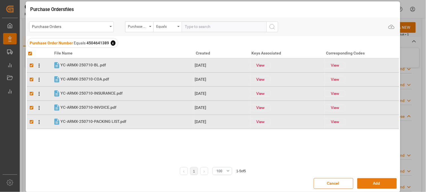
click at [367, 185] on button "Add" at bounding box center [377, 183] width 40 height 11
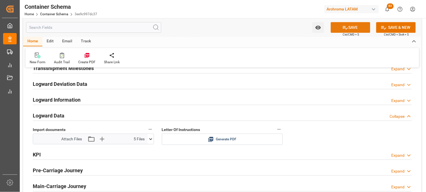
click at [344, 28] on icon at bounding box center [345, 28] width 6 height 6
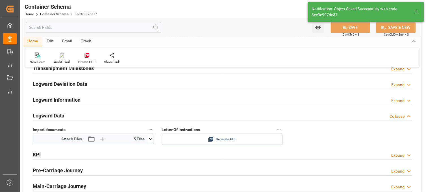
type input "Document Sent"
type input "MXZLO"
type input "Manzanillo"
type input "CMA CGM LIBERTY"
type input "9897793"
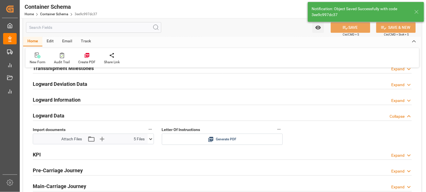
type input "0WUREW2MA"
type input "[DATE] 17:15"
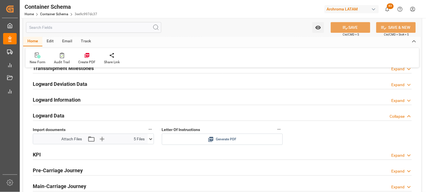
click at [208, 139] on icon at bounding box center [211, 139] width 6 height 6
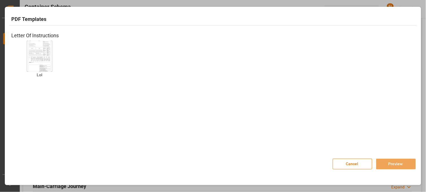
click at [32, 52] on img at bounding box center [39, 56] width 23 height 32
click at [393, 164] on button "Preview" at bounding box center [396, 164] width 40 height 11
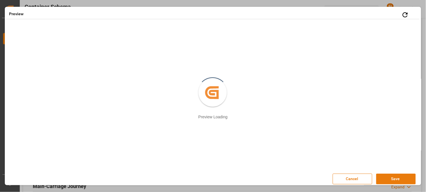
click at [381, 180] on button "Save" at bounding box center [396, 179] width 40 height 11
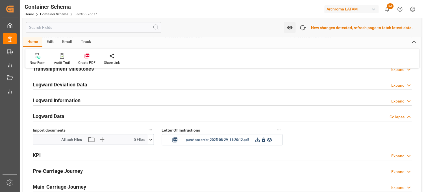
scroll to position [879, 0]
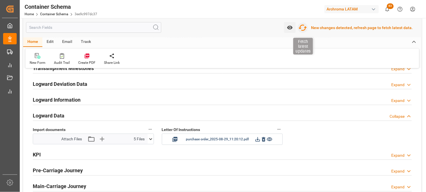
click at [306, 29] on icon "button" at bounding box center [302, 27] width 9 height 9
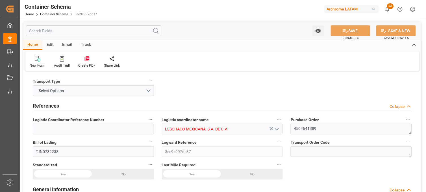
type input "10"
type input "7"
type input "1"
type input "34"
type input "25500"
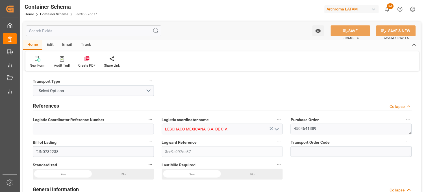
type input "25585"
type input "CMACGM"
type input "CMA CGM Group"
type input "CNTXG"
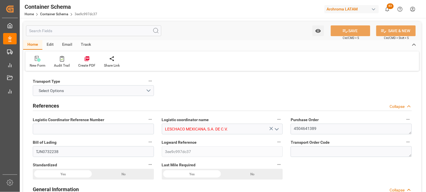
type input "MXZLO"
type input "9897793"
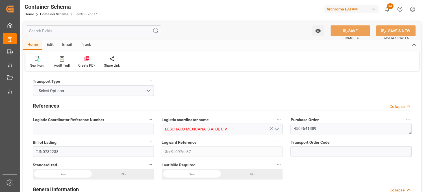
type input "9897793"
type input "[DATE] 16:45"
type input "[DATE]"
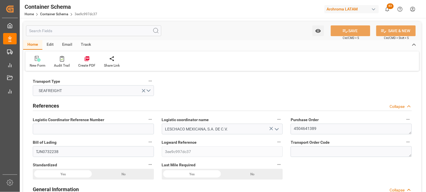
type input "[DATE] 17:15"
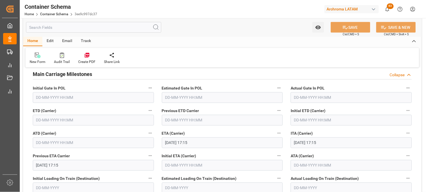
scroll to position [690, 0]
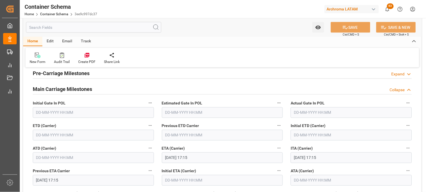
click at [38, 134] on input "text" at bounding box center [93, 135] width 121 height 11
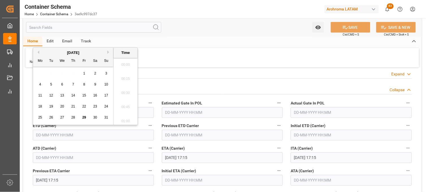
scroll to position [947, 0]
click at [96, 106] on span "23" at bounding box center [95, 106] width 4 height 4
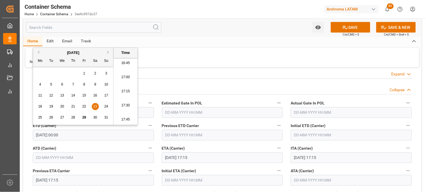
click at [130, 98] on li "17:15" at bounding box center [125, 91] width 24 height 14
type input "[DATE] 17:15"
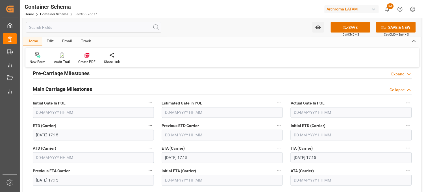
click at [344, 32] on span "Ctrl/CMD + S" at bounding box center [351, 34] width 16 height 4
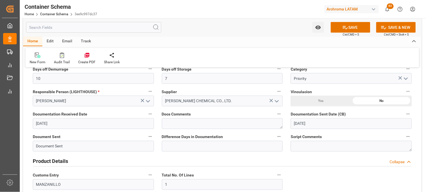
scroll to position [0, 0]
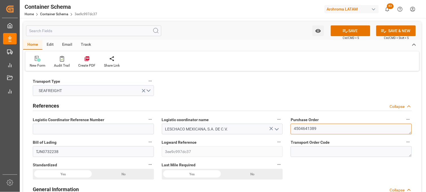
click at [297, 128] on textarea "4504641389" at bounding box center [350, 129] width 121 height 11
click at [346, 34] on button "SAVE" at bounding box center [351, 30] width 40 height 11
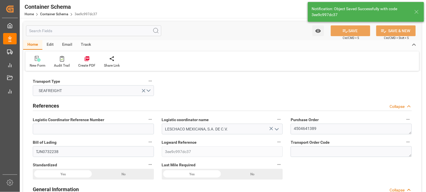
type input "[DATE] 00:00"
